Goal: Task Accomplishment & Management: Use online tool/utility

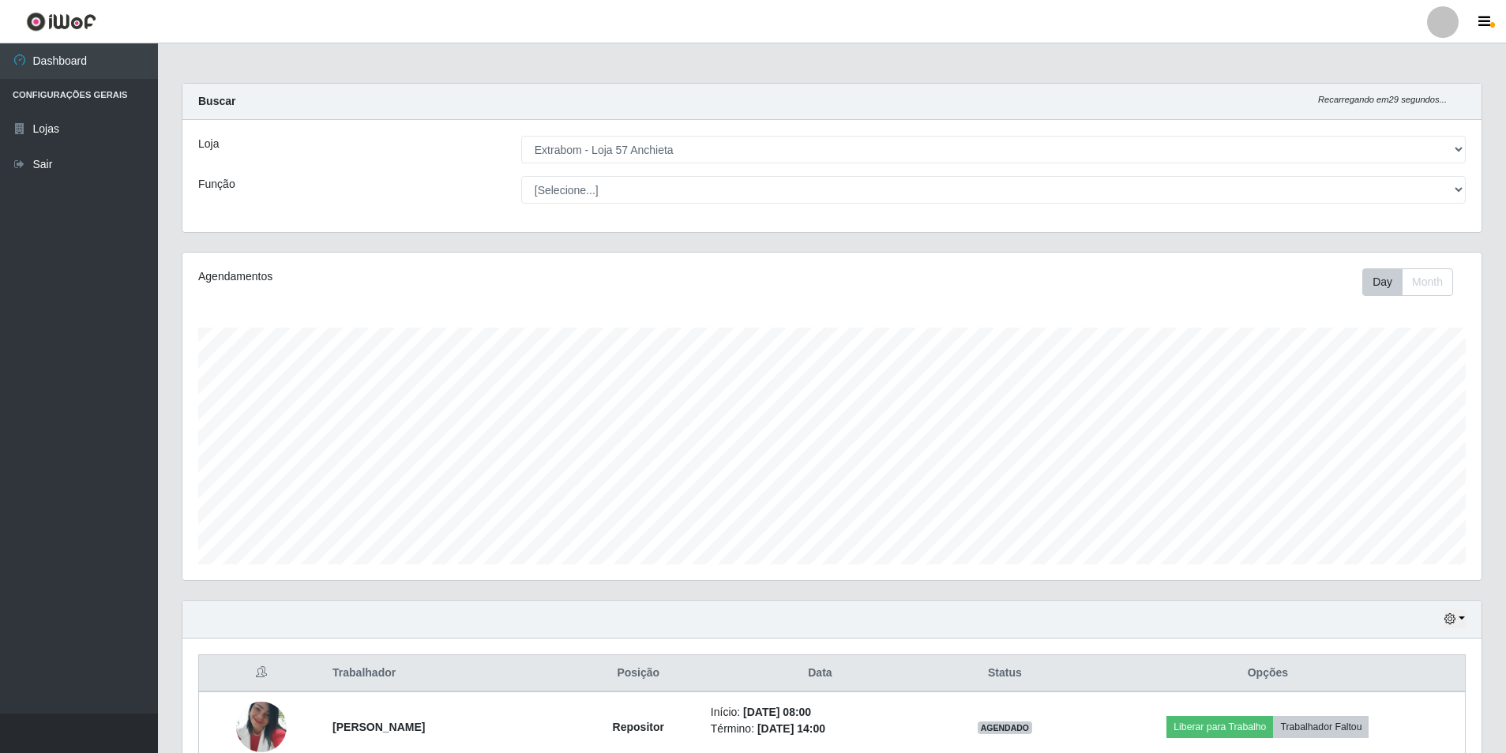
select select "470"
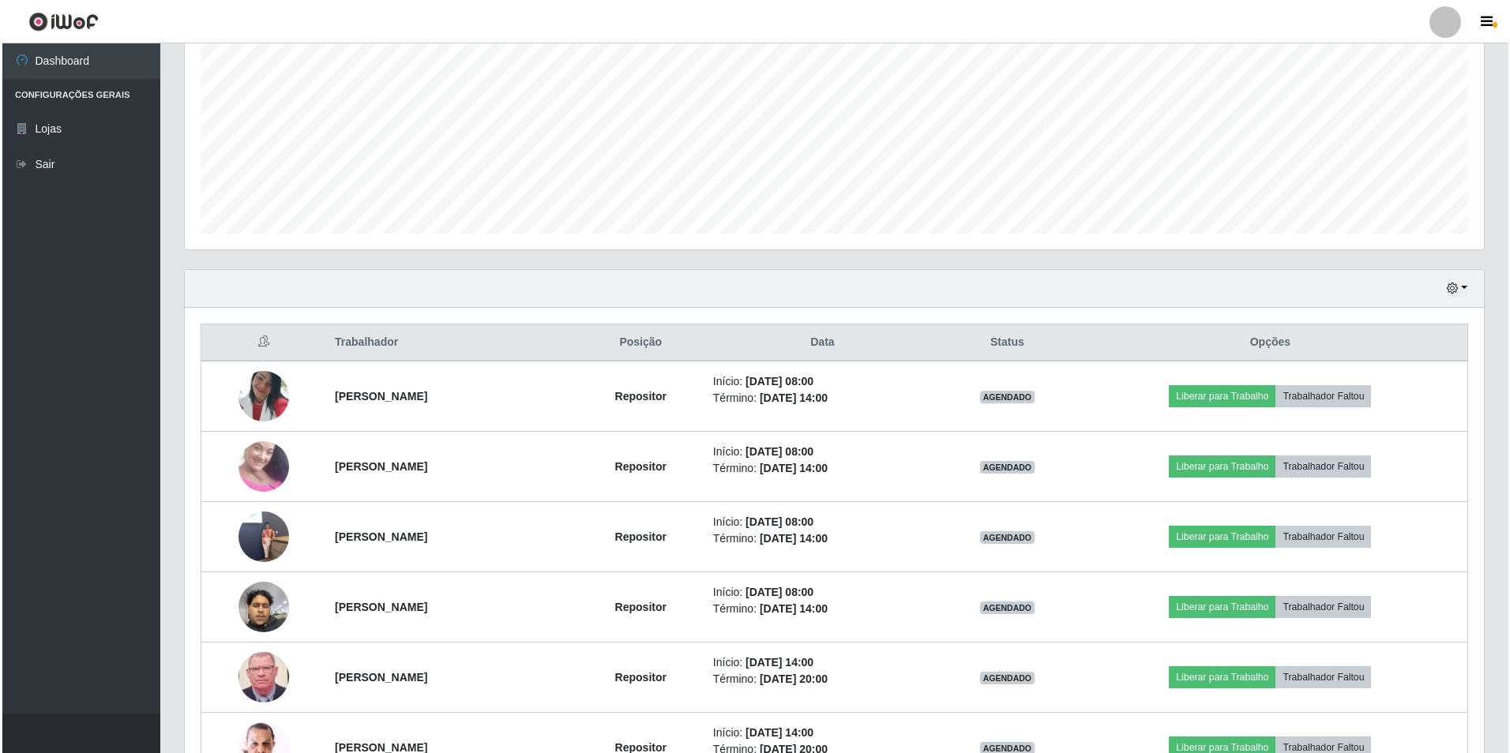
scroll to position [252, 0]
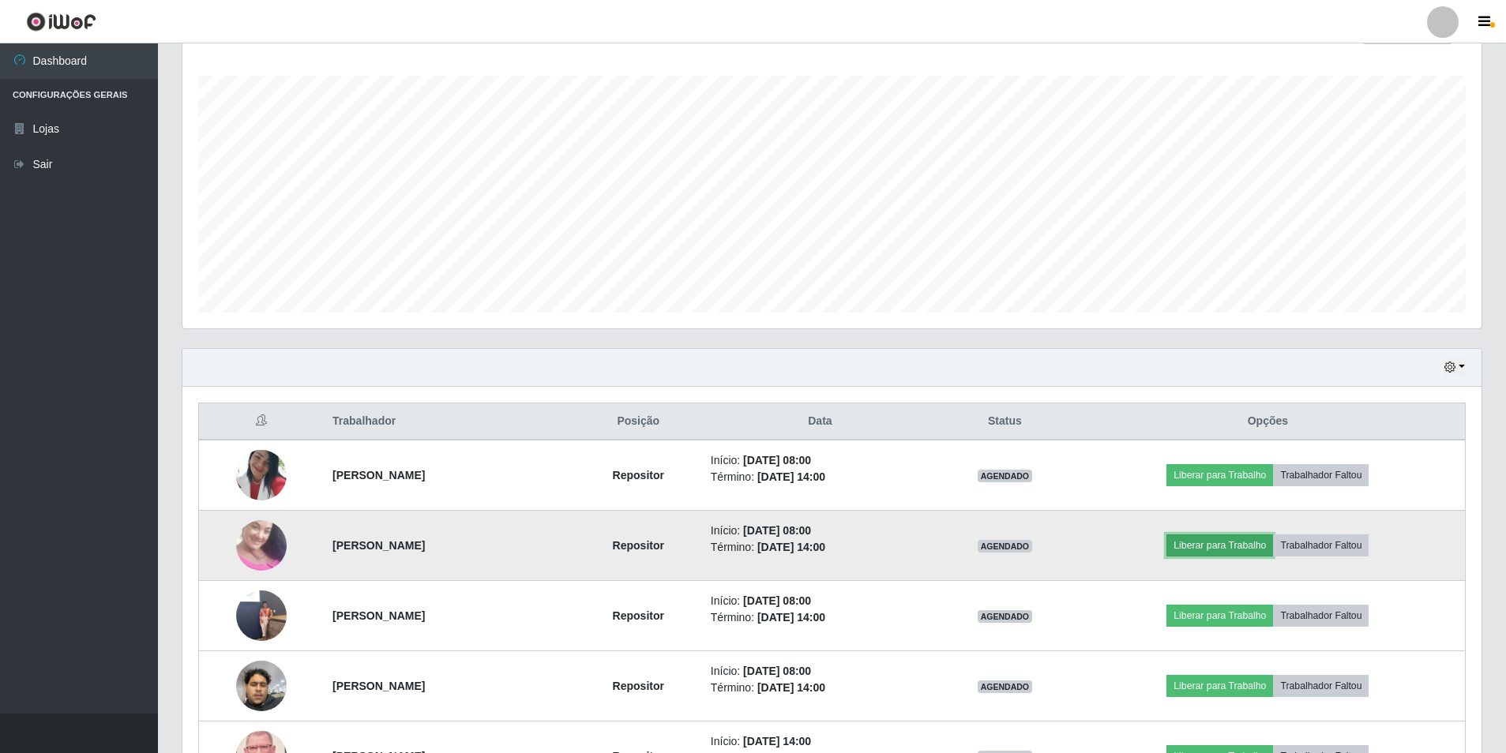
click at [1236, 545] on button "Liberar para Trabalho" at bounding box center [1219, 546] width 107 height 22
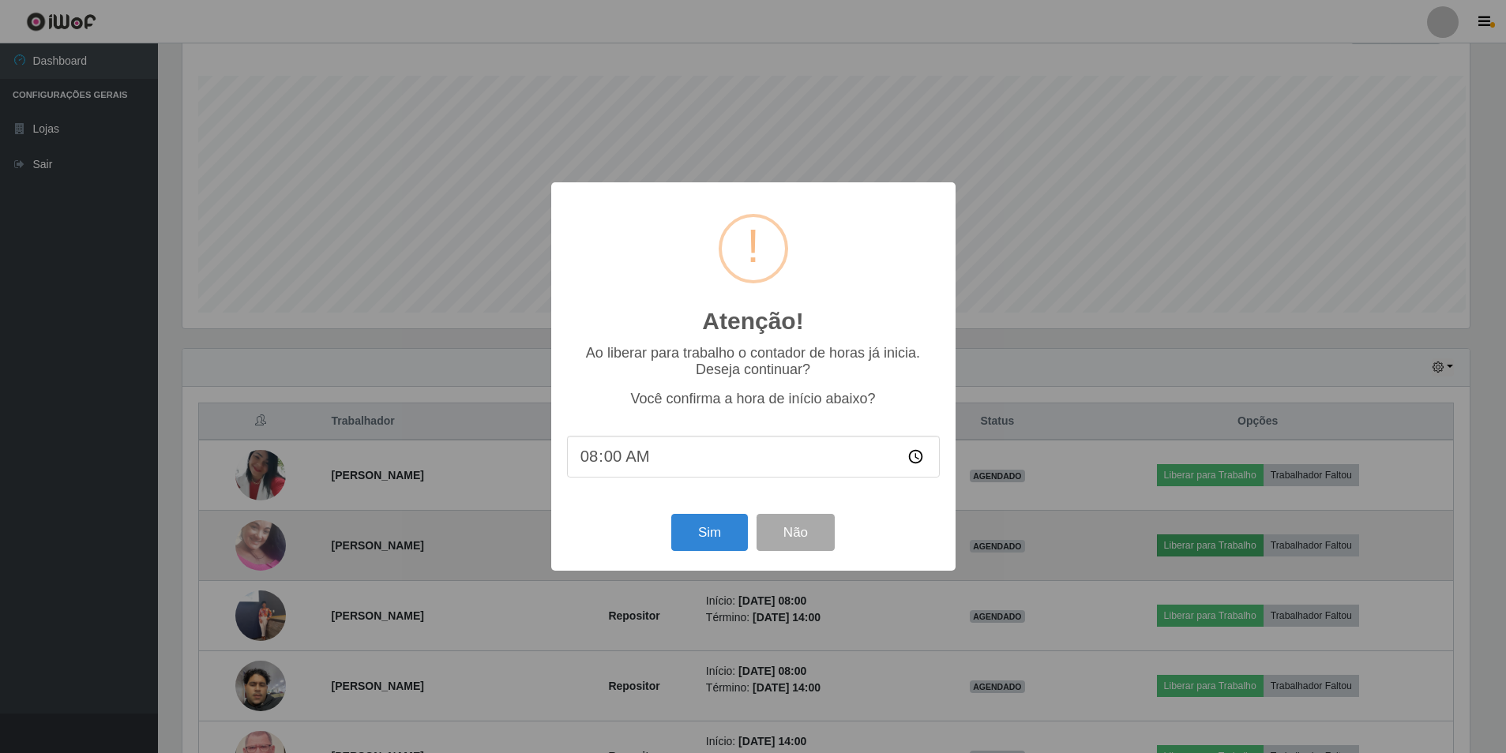
scroll to position [328, 1291]
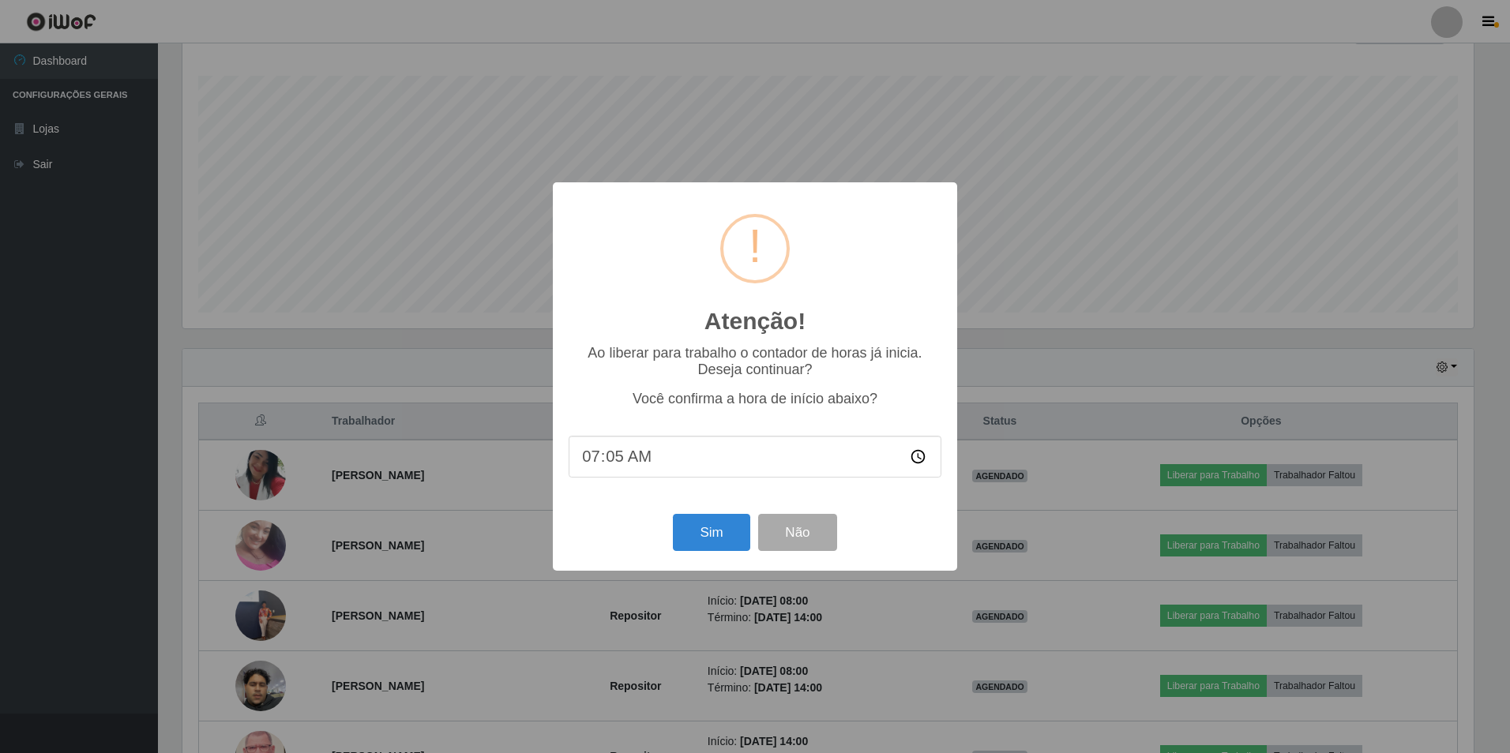
type input "07:59"
click at [710, 534] on button "Sim" at bounding box center [711, 532] width 77 height 37
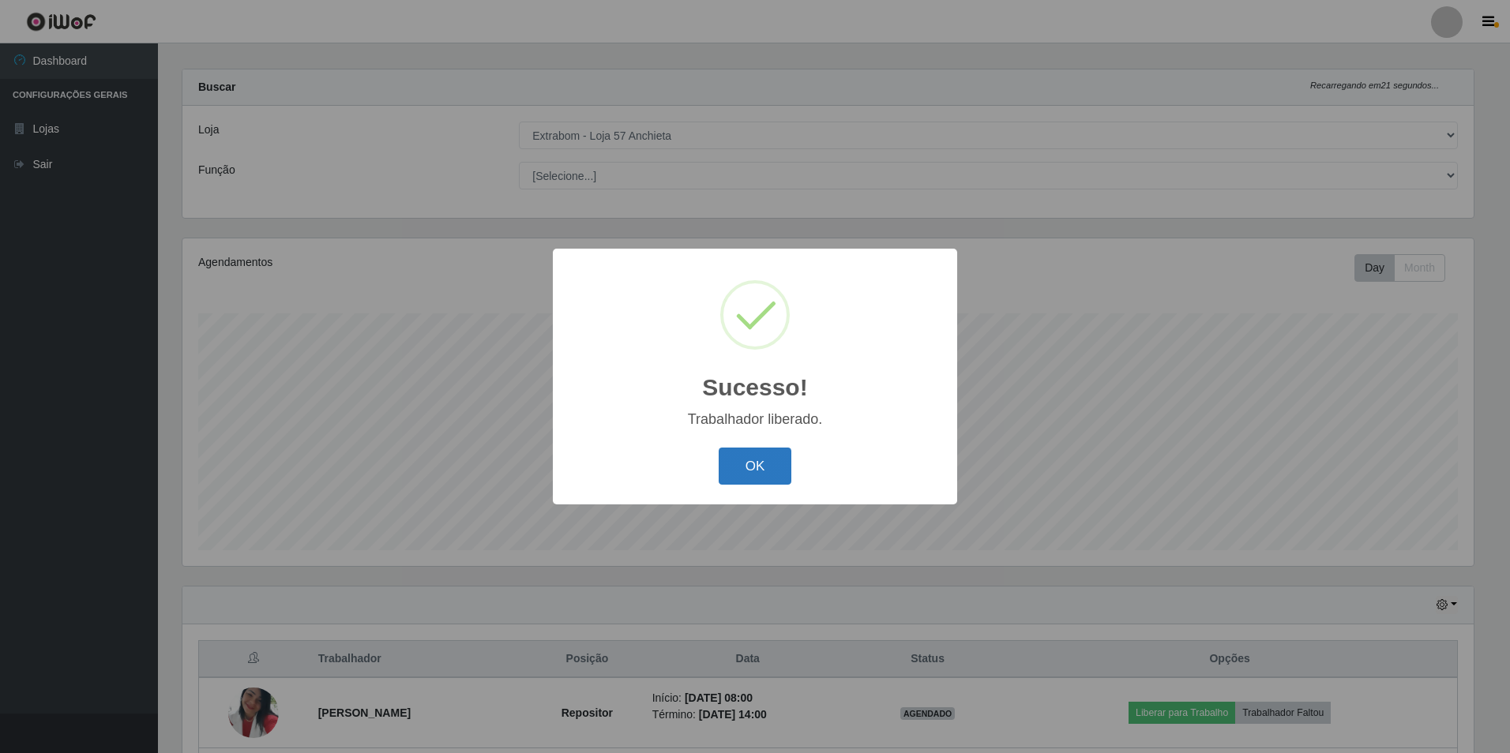
click at [775, 475] on button "OK" at bounding box center [754, 466] width 73 height 37
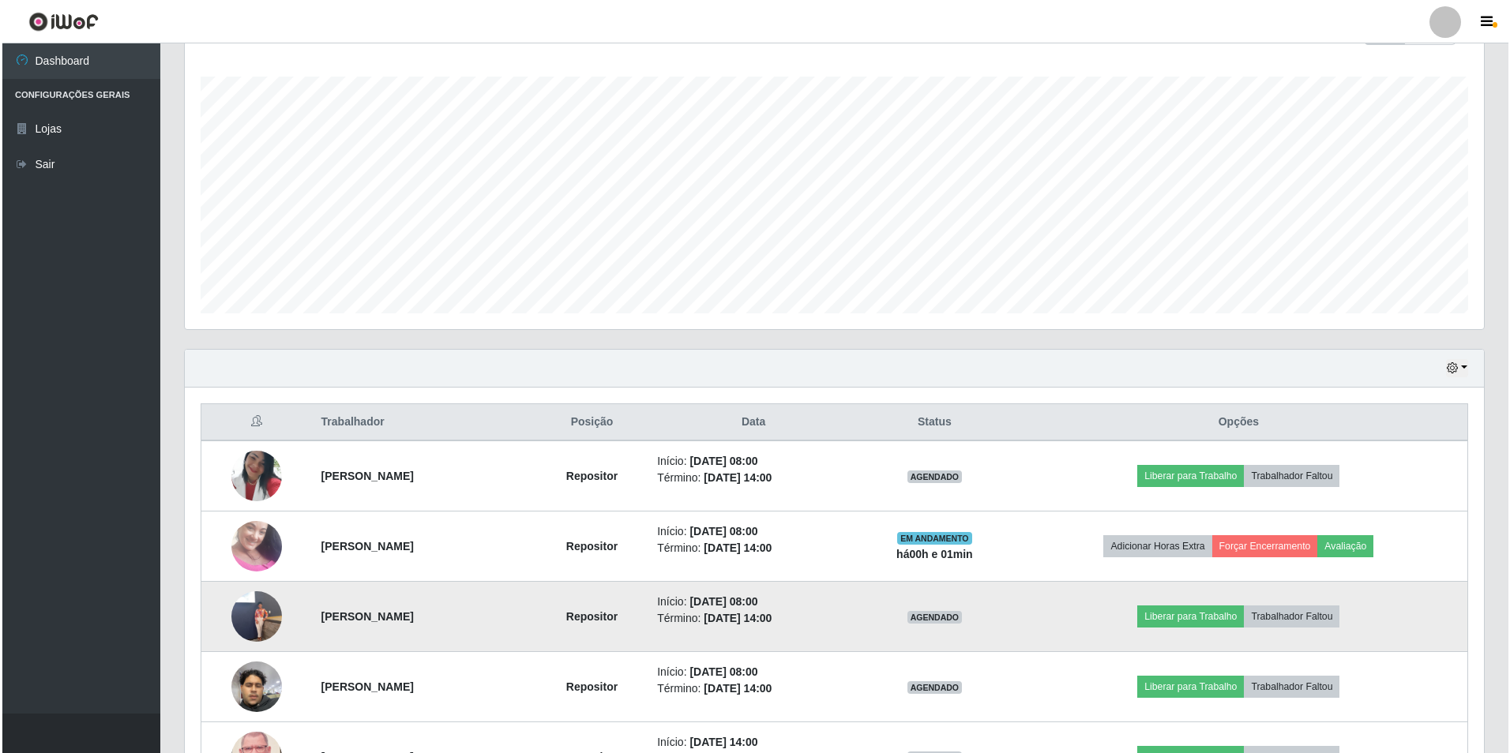
scroll to position [330, 0]
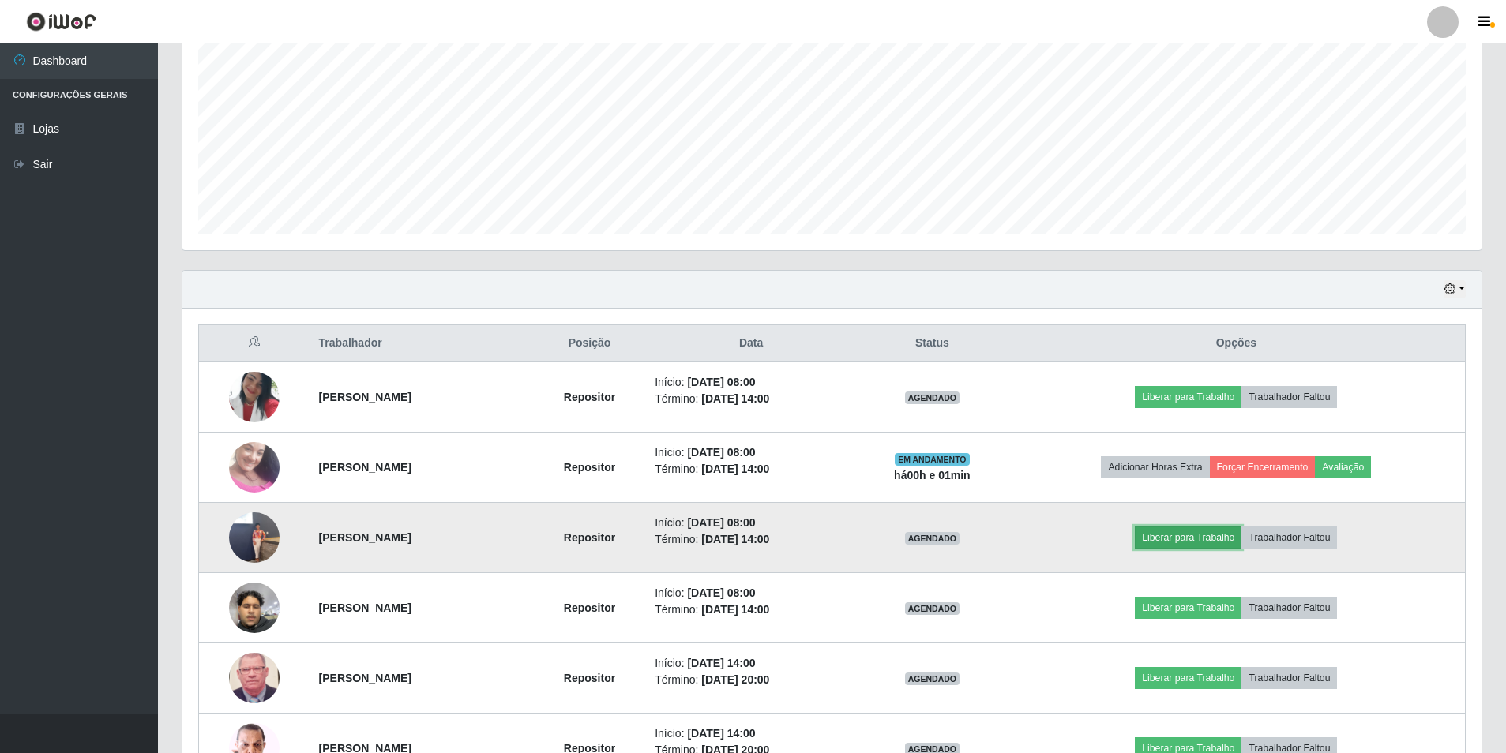
click at [1176, 533] on button "Liberar para Trabalho" at bounding box center [1188, 538] width 107 height 22
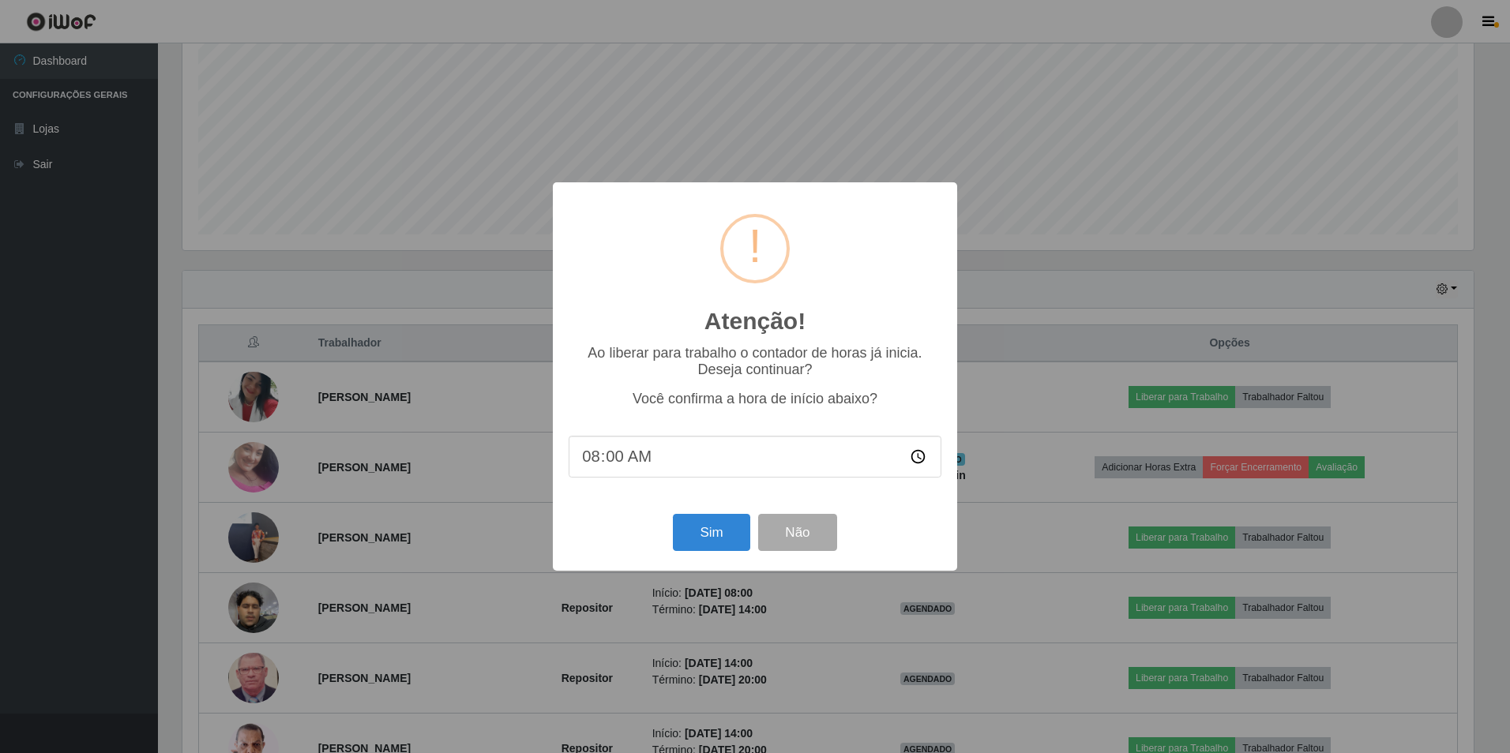
type input "08:01"
click at [721, 531] on button "Sim" at bounding box center [711, 532] width 77 height 37
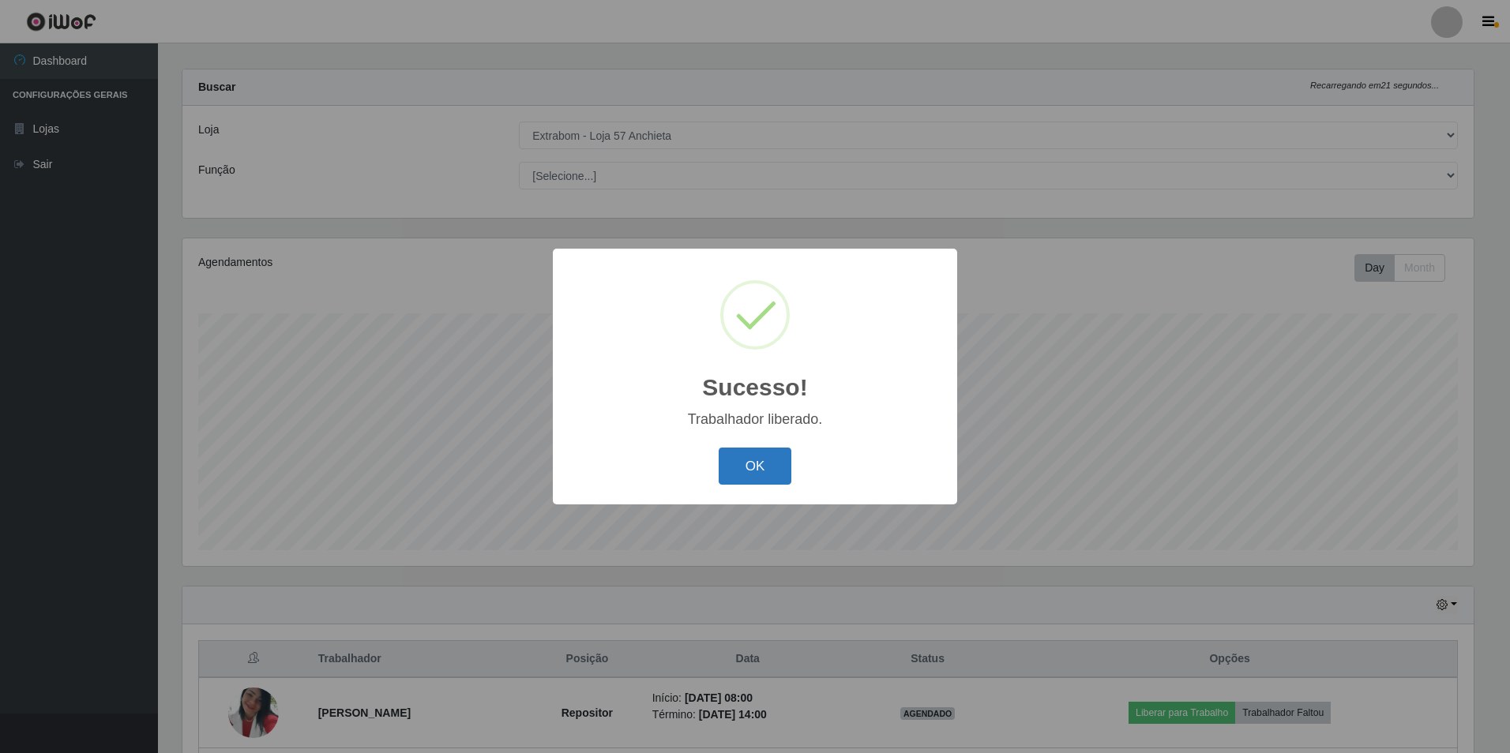
click at [765, 471] on button "OK" at bounding box center [754, 466] width 73 height 37
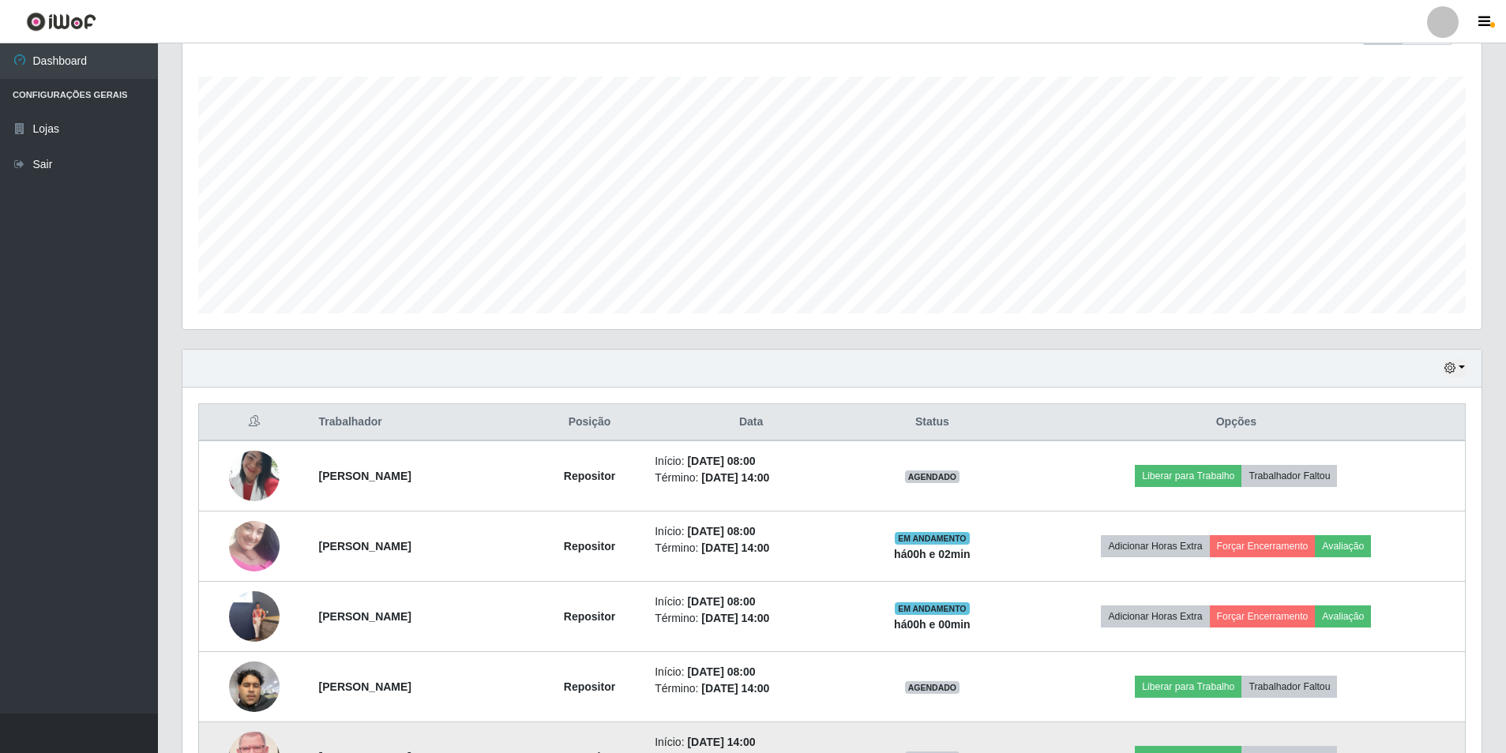
scroll to position [330, 0]
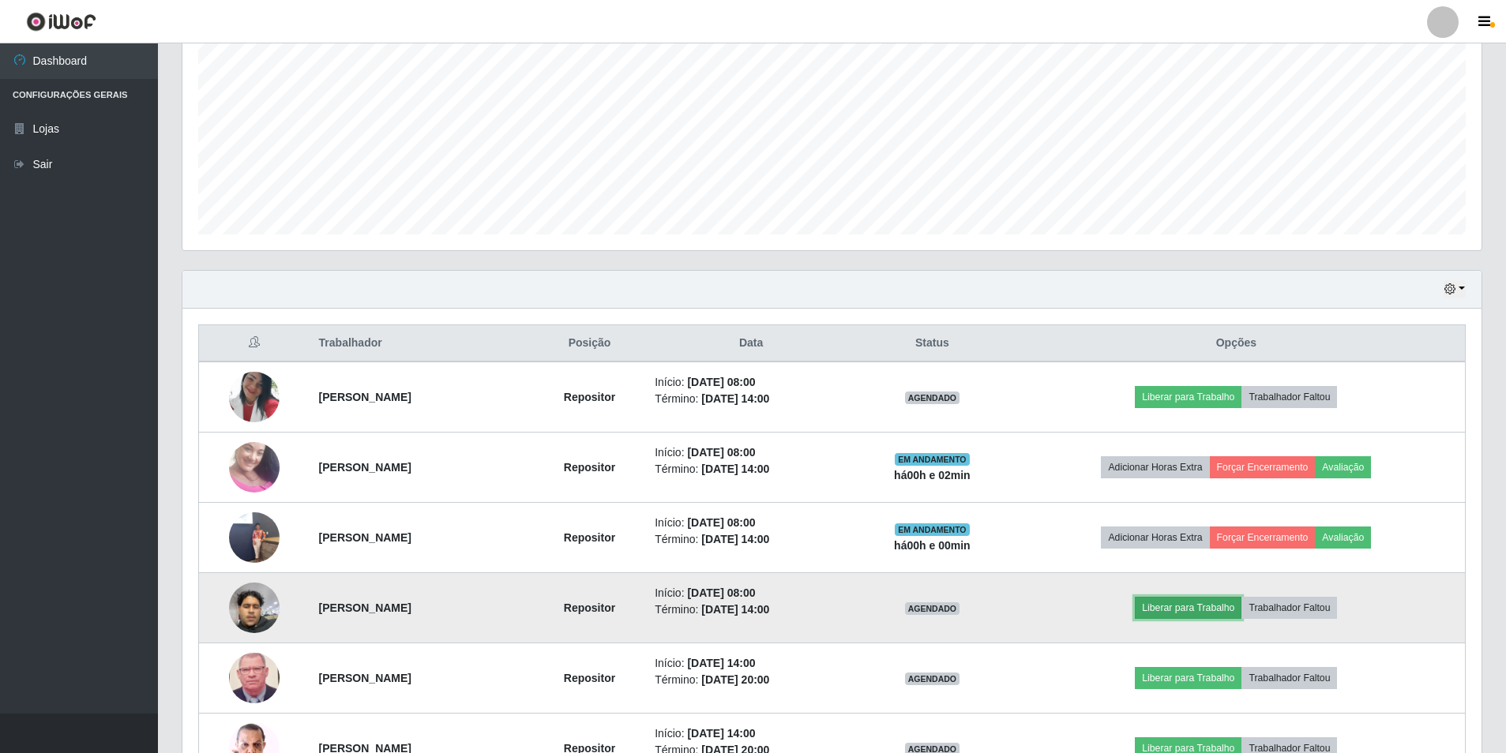
click at [1225, 601] on button "Liberar para Trabalho" at bounding box center [1188, 608] width 107 height 22
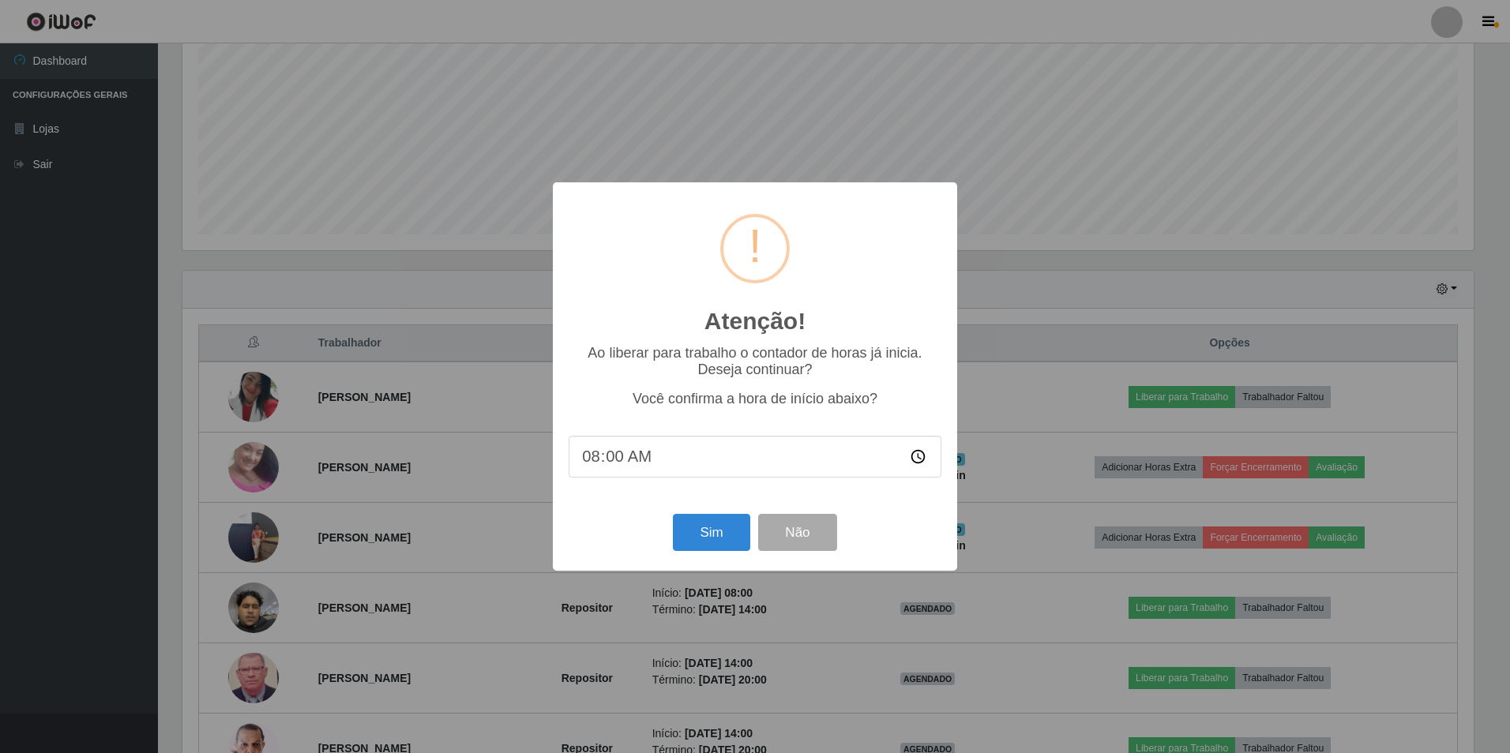
click at [619, 466] on input "08:00" at bounding box center [754, 457] width 373 height 42
type input "08:01"
click at [726, 540] on button "Sim" at bounding box center [711, 532] width 77 height 37
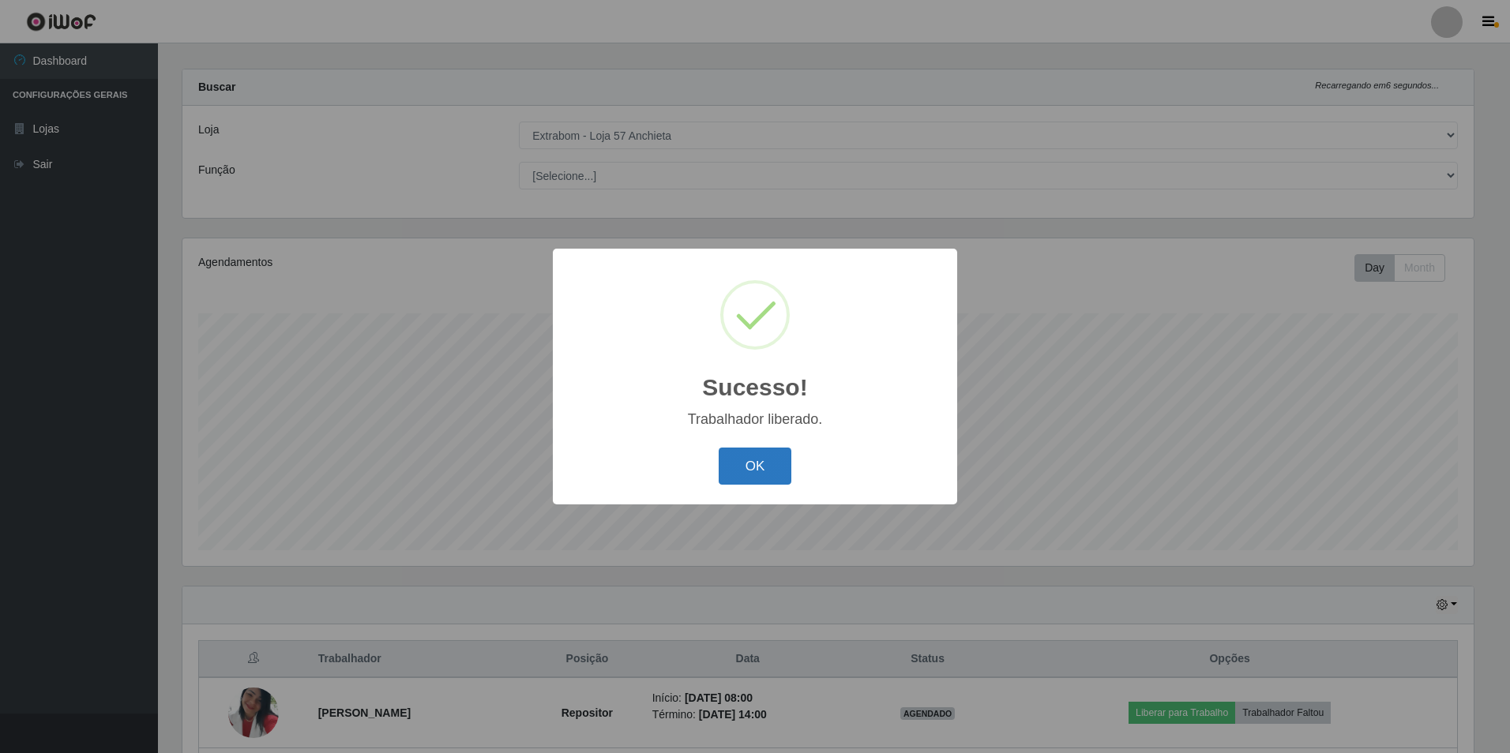
click at [738, 456] on button "OK" at bounding box center [754, 466] width 73 height 37
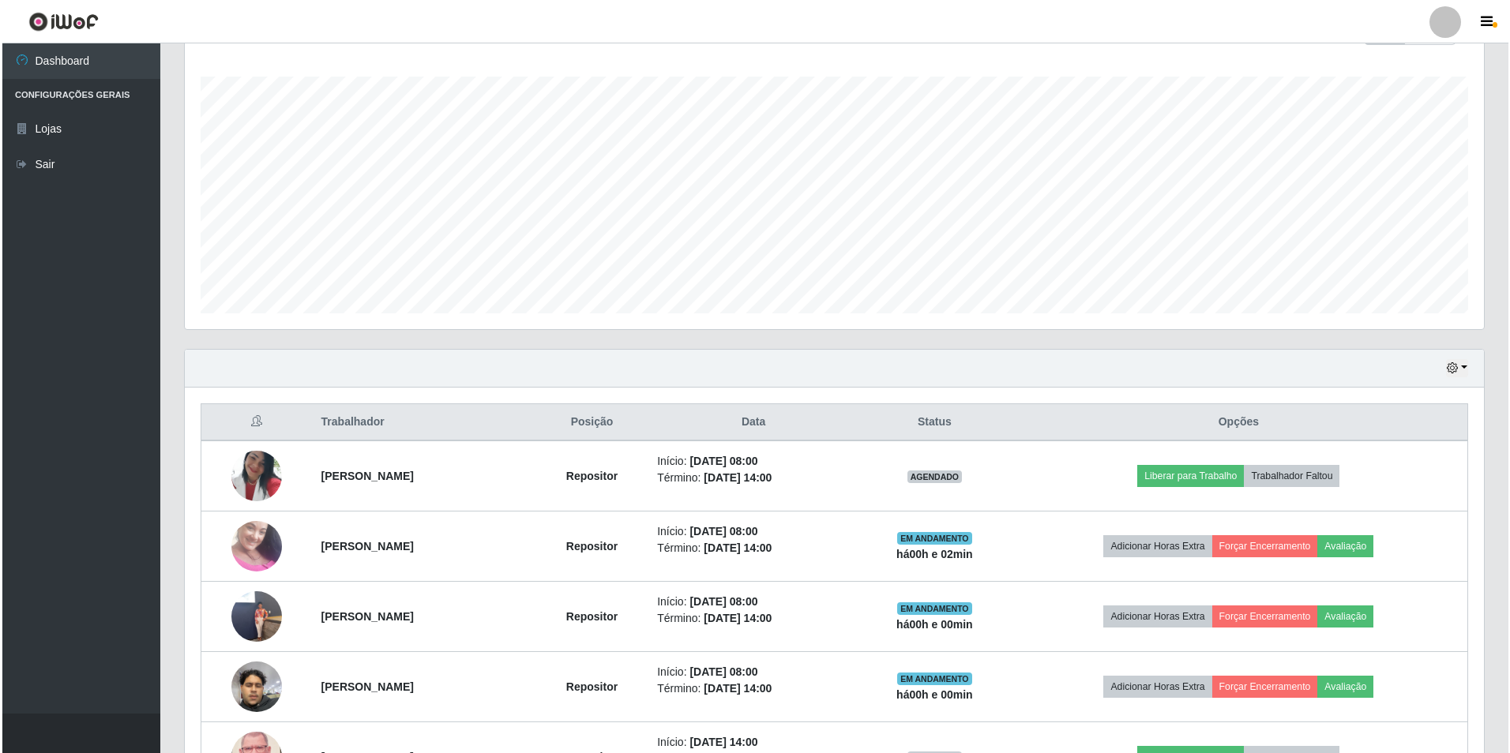
scroll to position [330, 0]
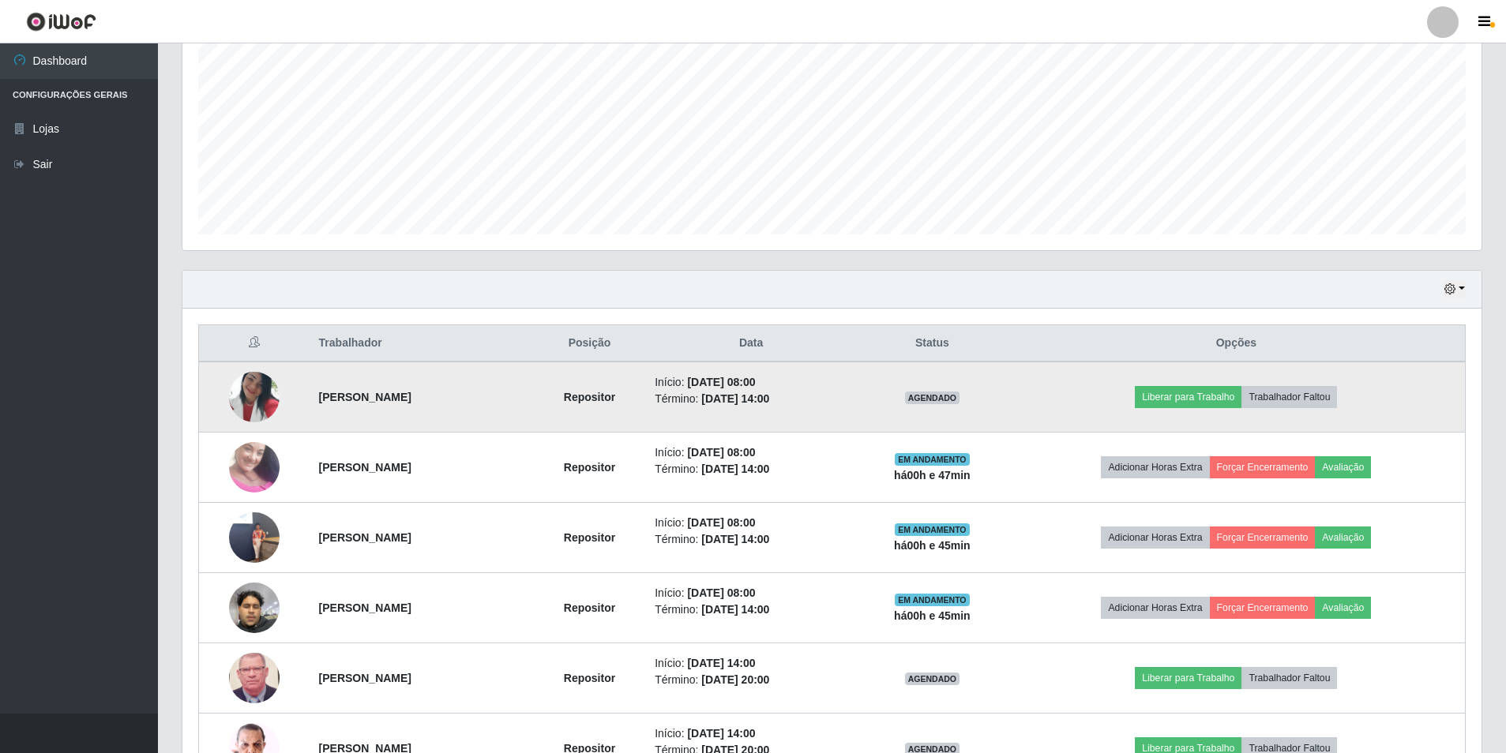
click at [257, 394] on img at bounding box center [254, 397] width 51 height 90
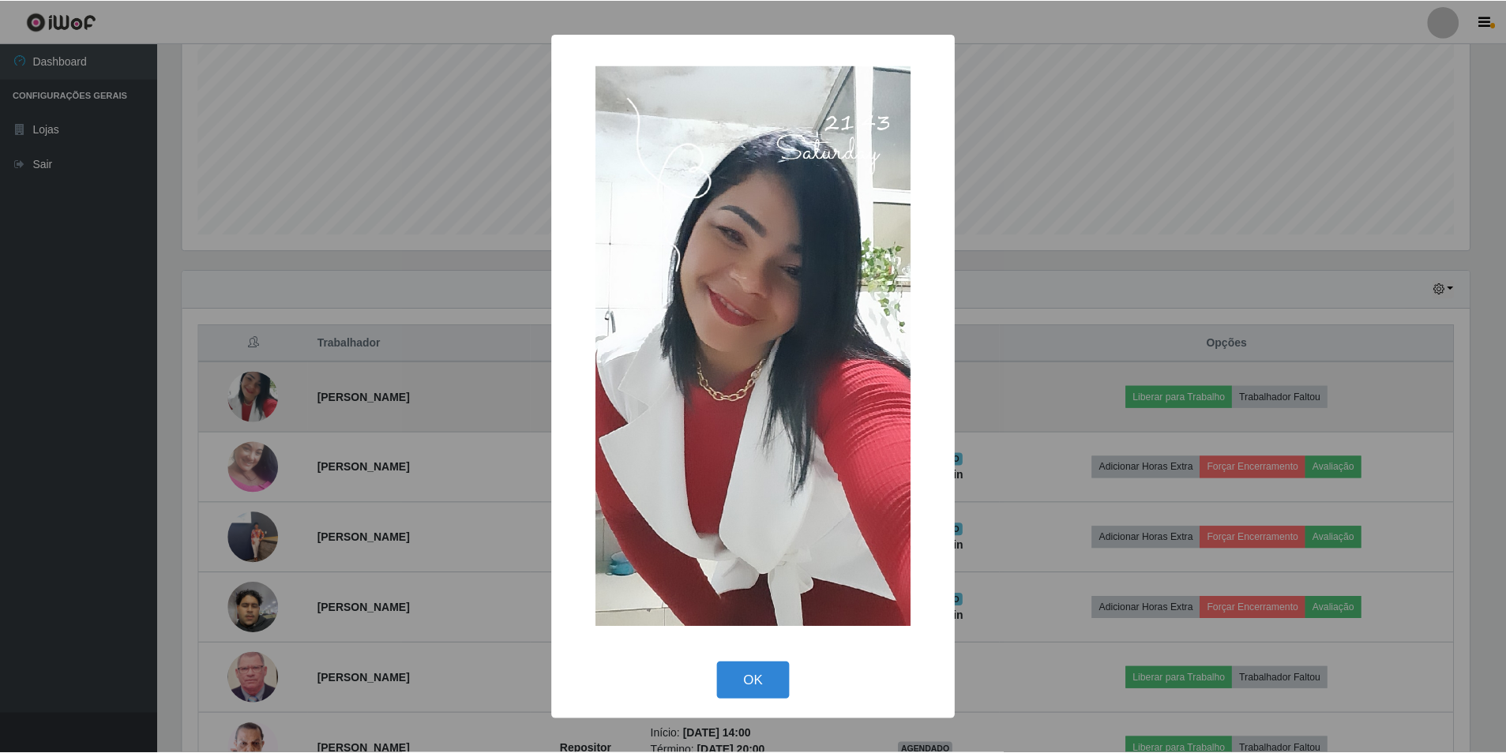
scroll to position [328, 1291]
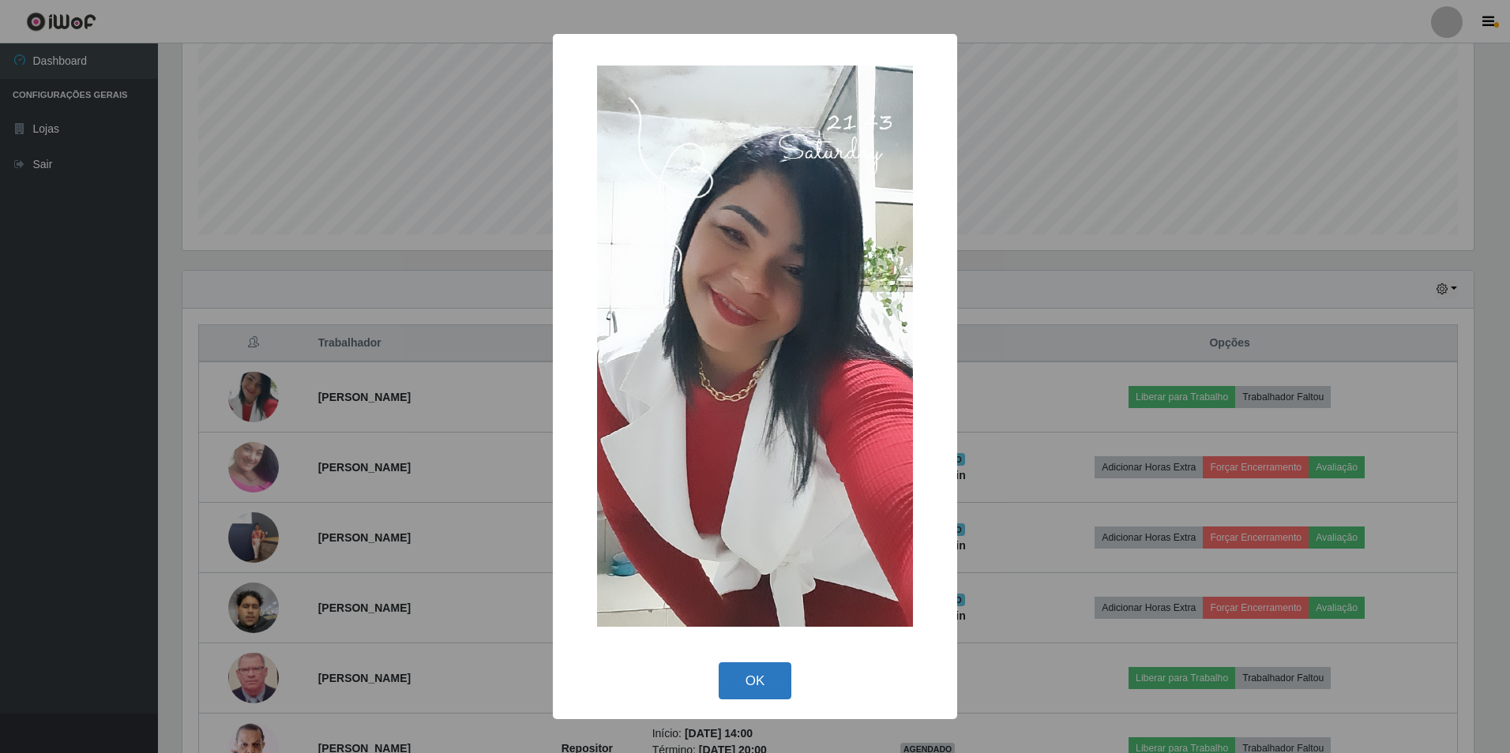
click at [746, 680] on button "OK" at bounding box center [754, 680] width 73 height 37
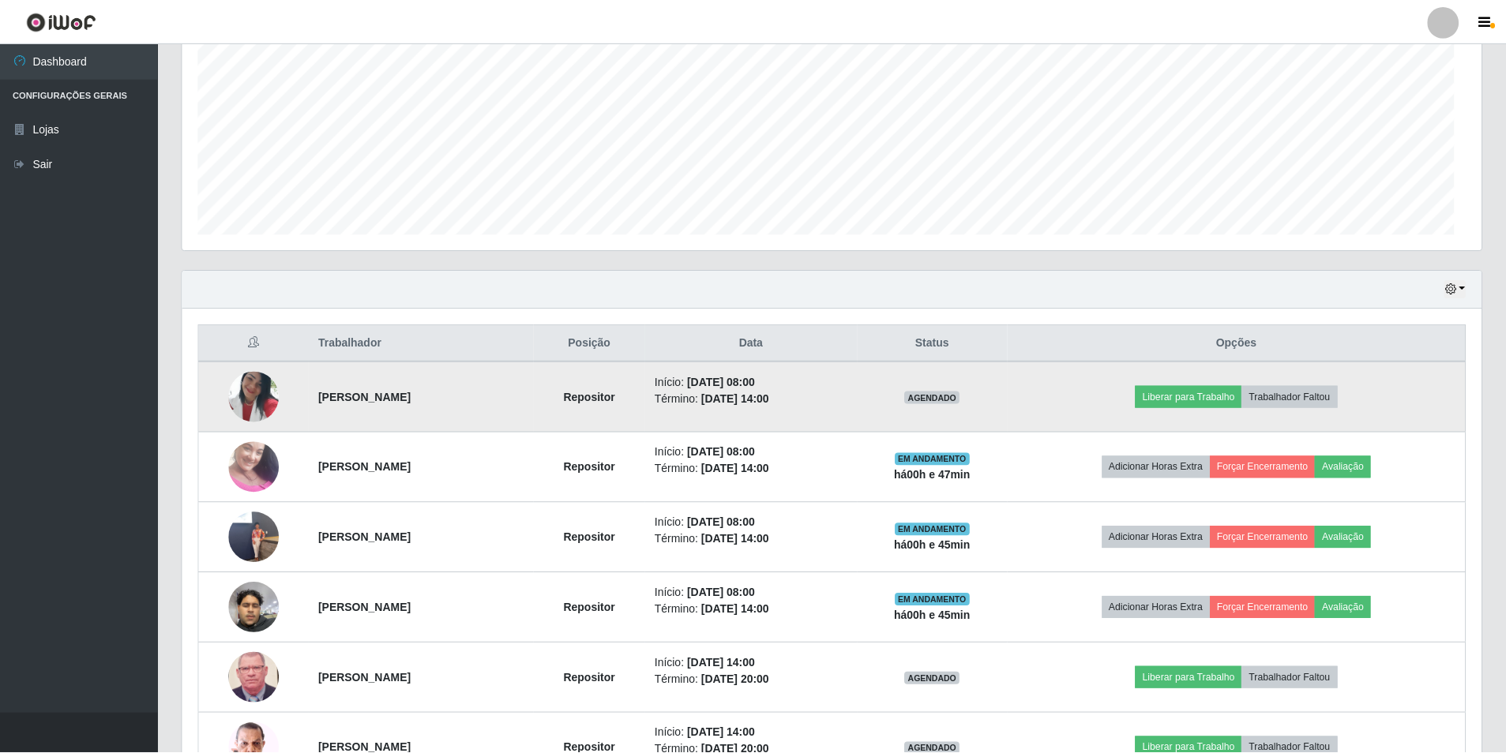
scroll to position [328, 1299]
